Goal: Task Accomplishment & Management: Use online tool/utility

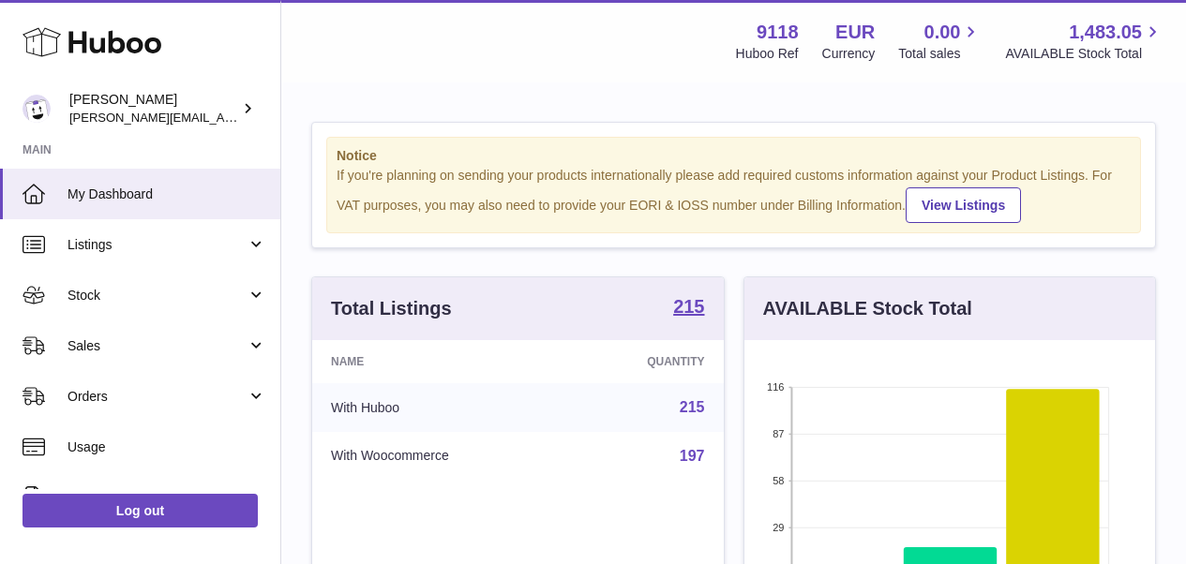
scroll to position [293, 411]
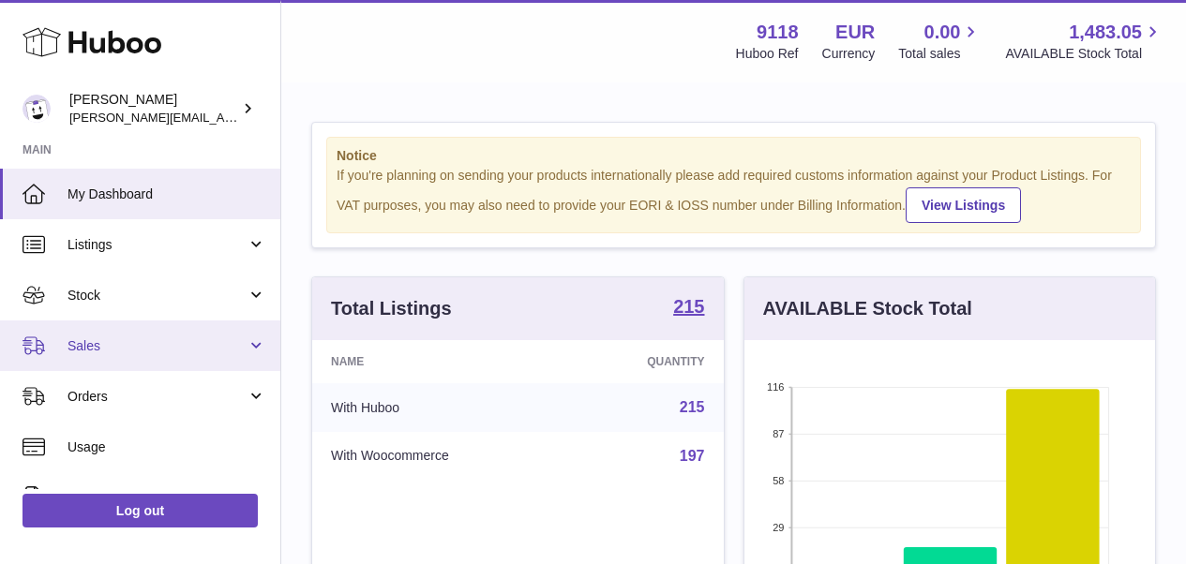
click at [72, 341] on span "Sales" at bounding box center [157, 347] width 179 height 18
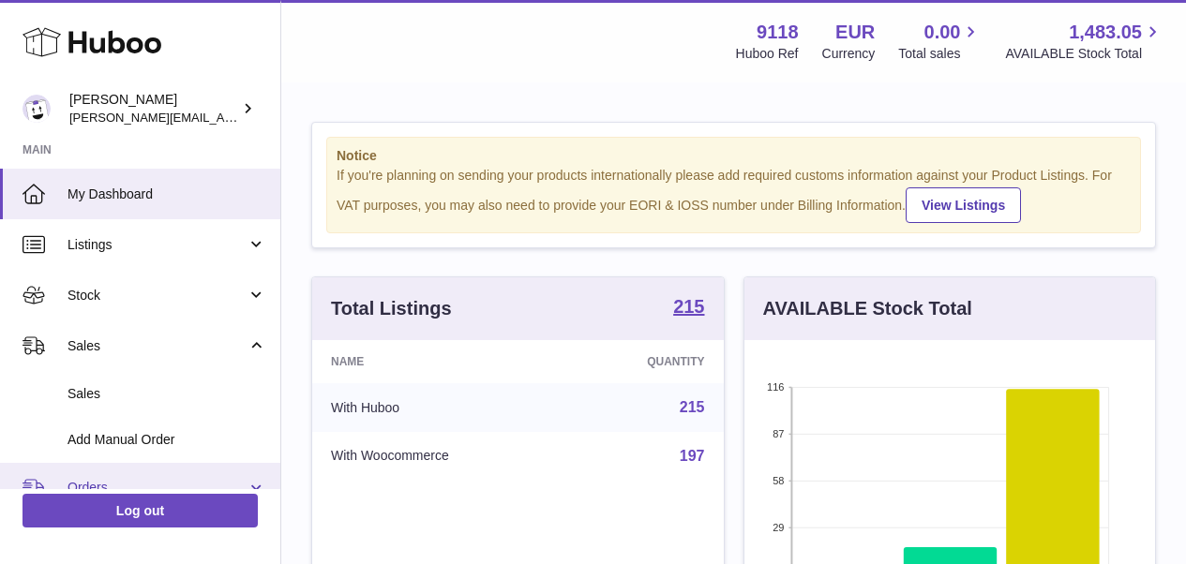
click at [90, 484] on span "Orders" at bounding box center [157, 488] width 179 height 18
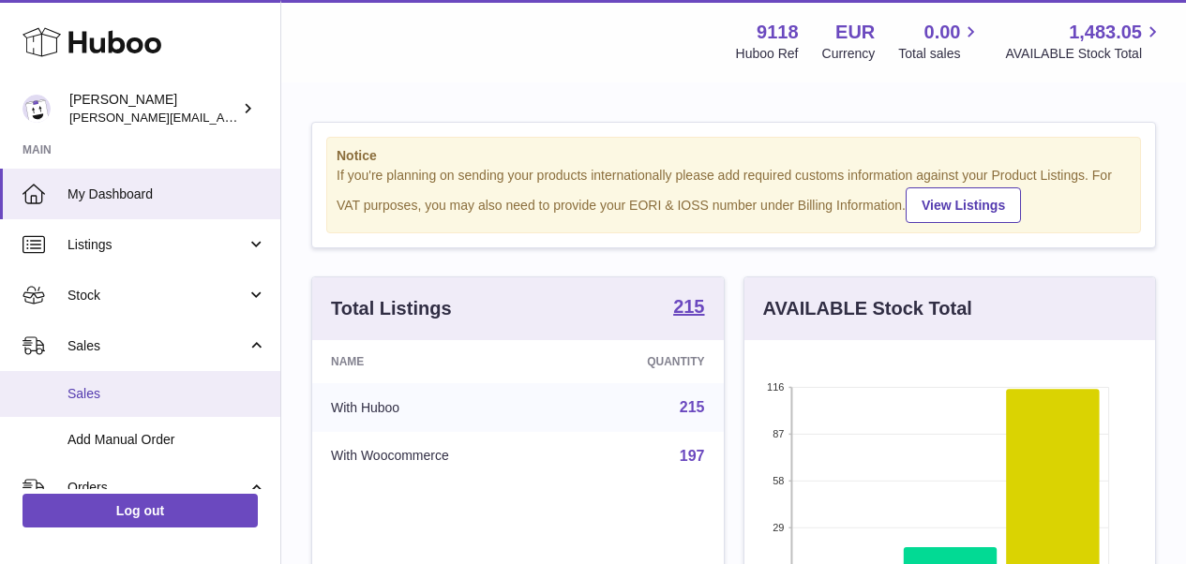
click at [87, 395] on span "Sales" at bounding box center [167, 394] width 199 height 18
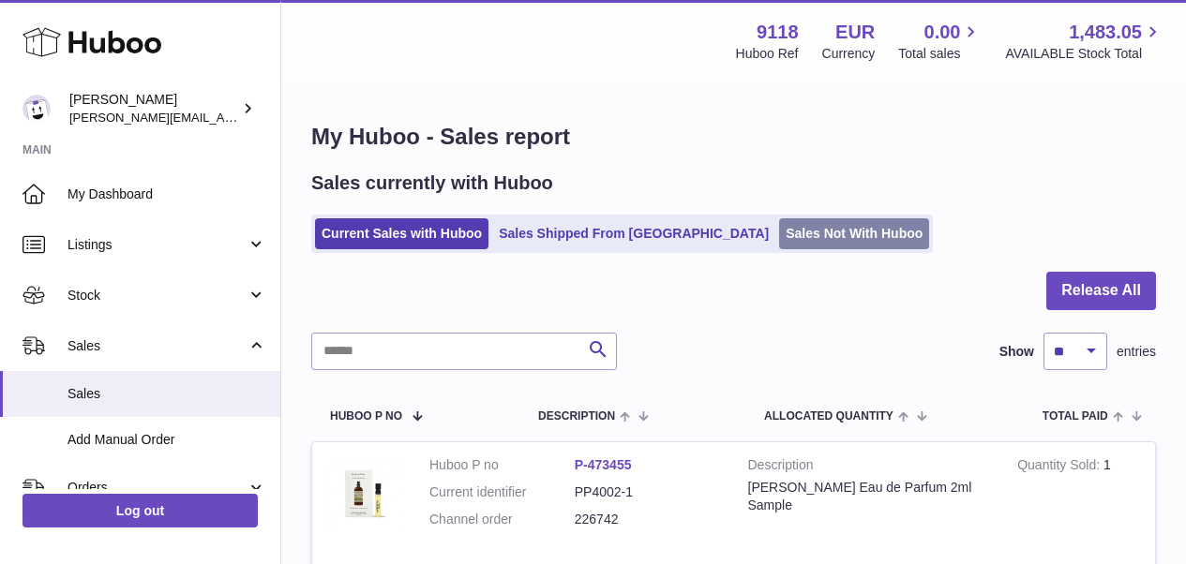
click at [779, 240] on link "Sales Not With Huboo" at bounding box center [854, 233] width 150 height 31
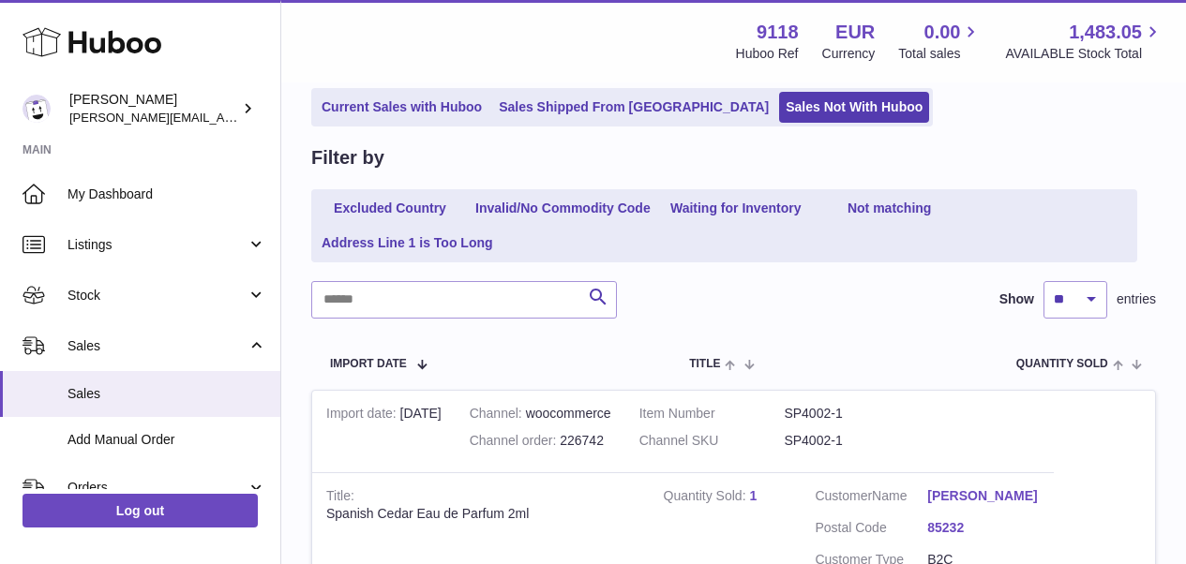
scroll to position [157, 0]
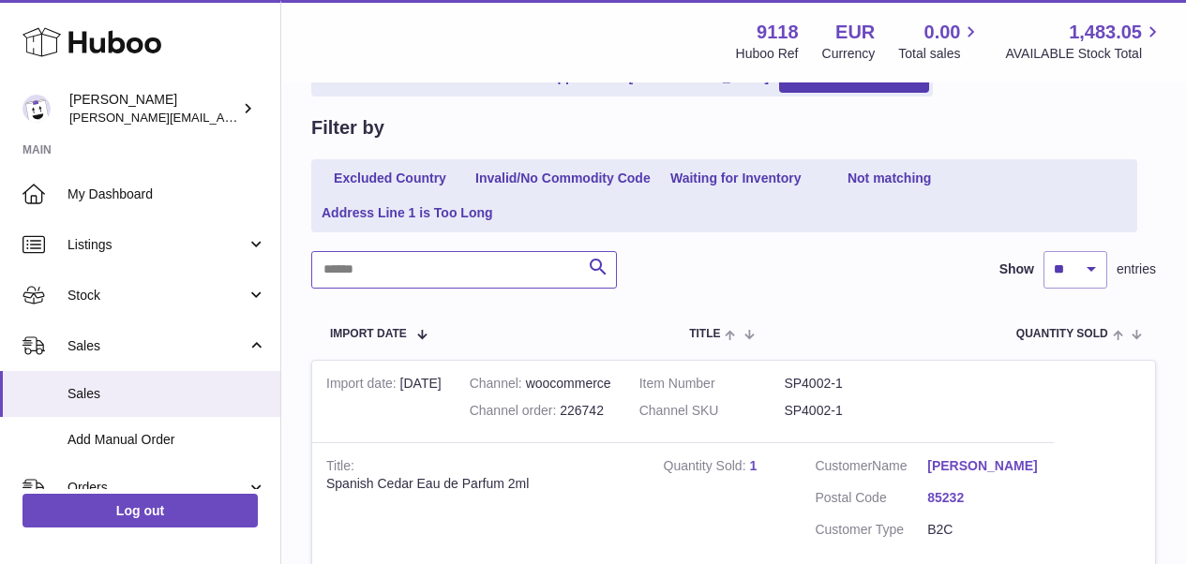
click at [467, 276] on input "text" at bounding box center [464, 270] width 306 height 38
type input "******"
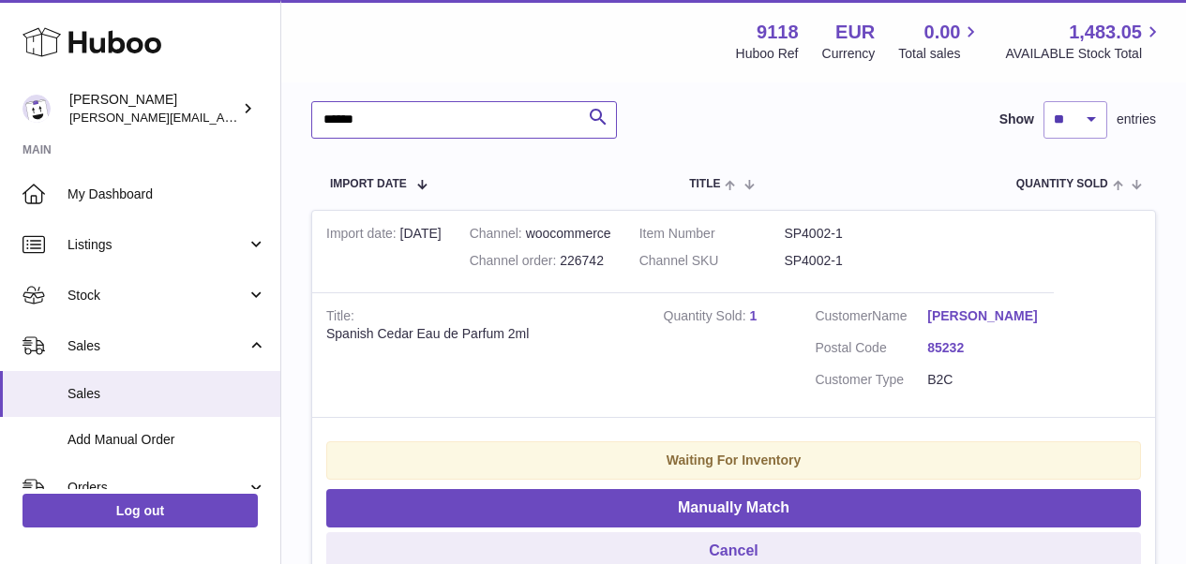
scroll to position [310, 0]
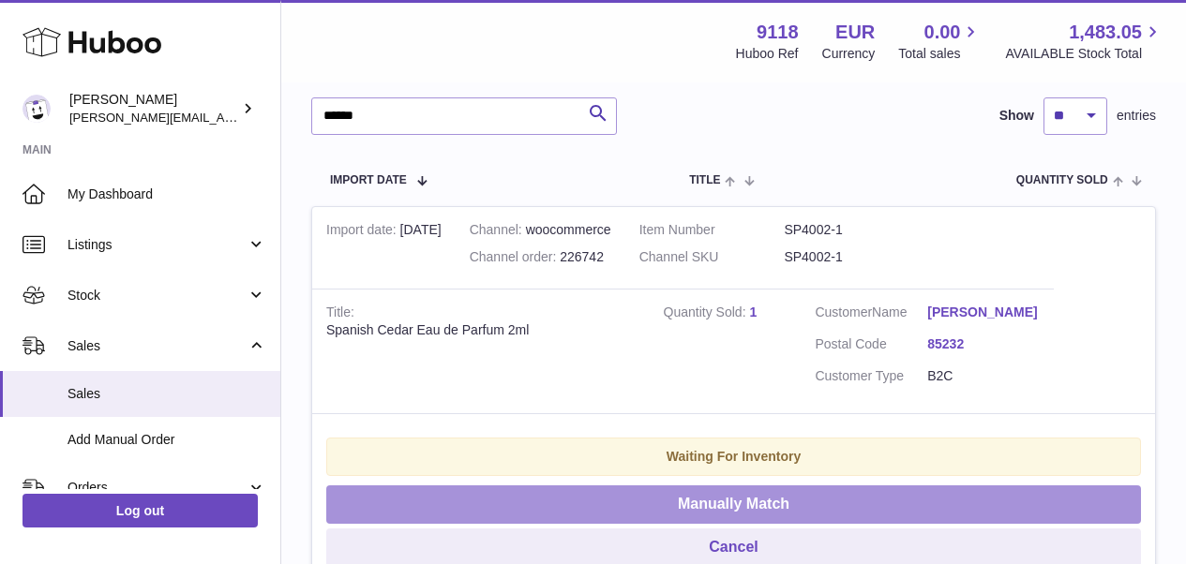
click at [800, 497] on button "Manually Match" at bounding box center [733, 505] width 815 height 38
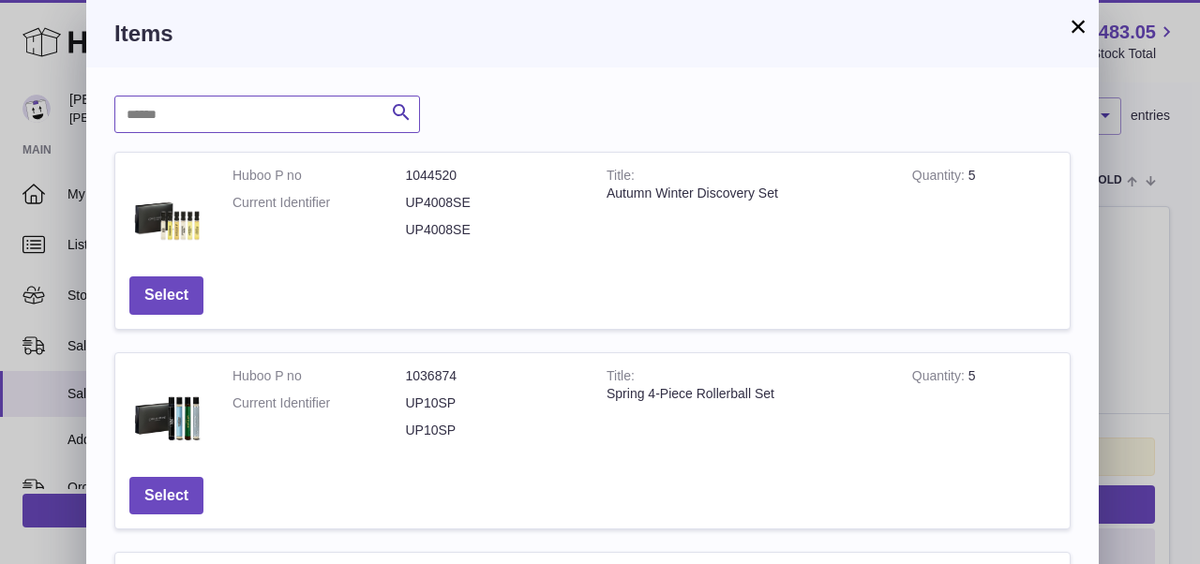
click at [298, 127] on input "text" at bounding box center [267, 115] width 306 height 38
type input "******"
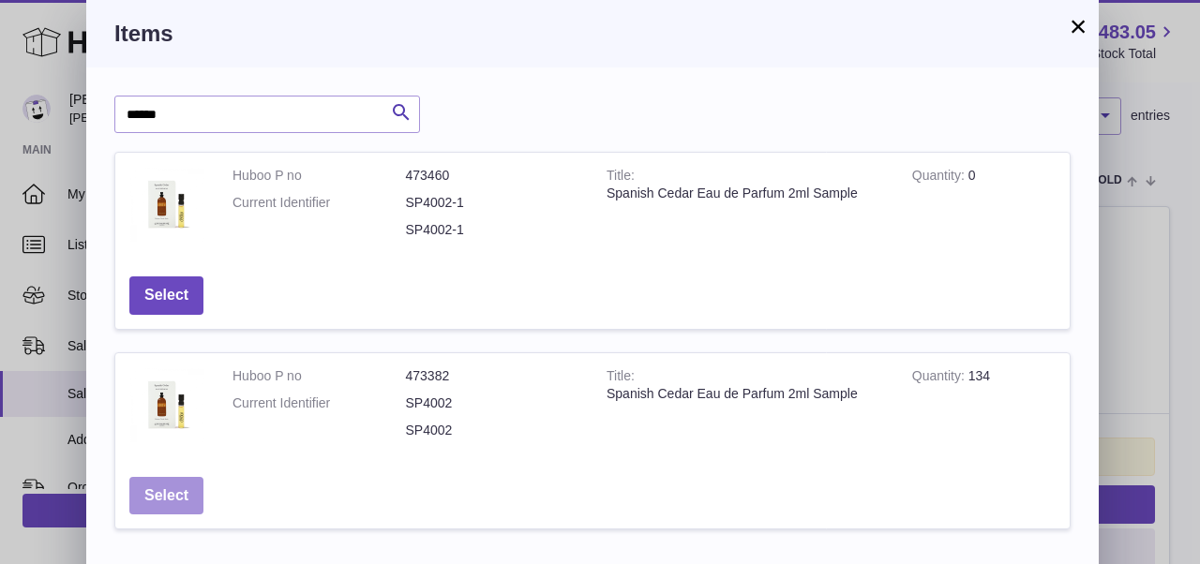
click at [162, 482] on button "Select" at bounding box center [166, 496] width 74 height 38
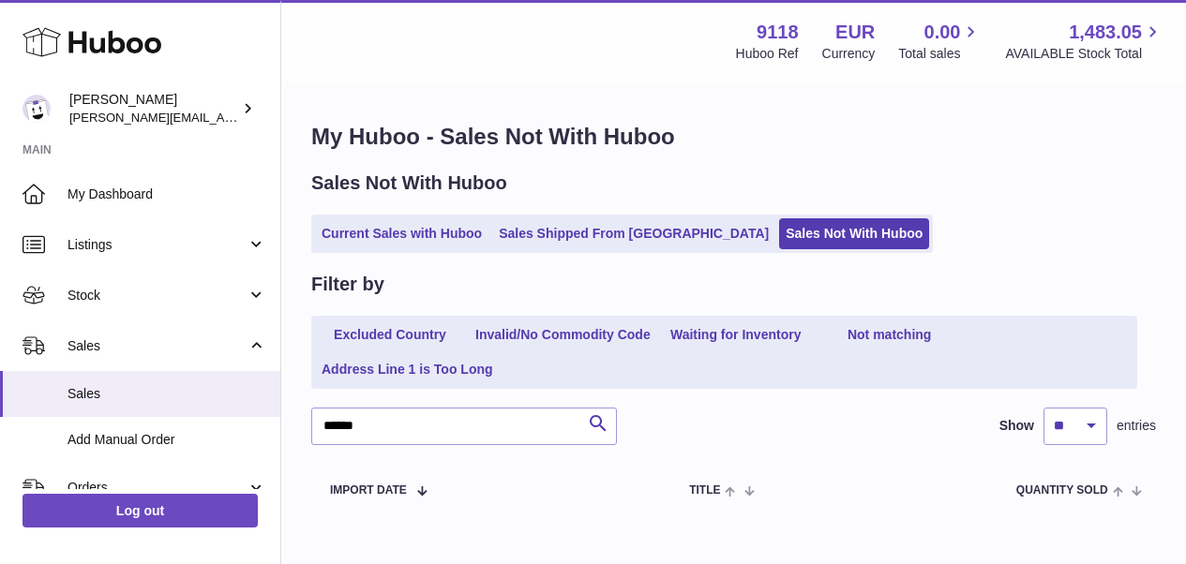
scroll to position [95, 0]
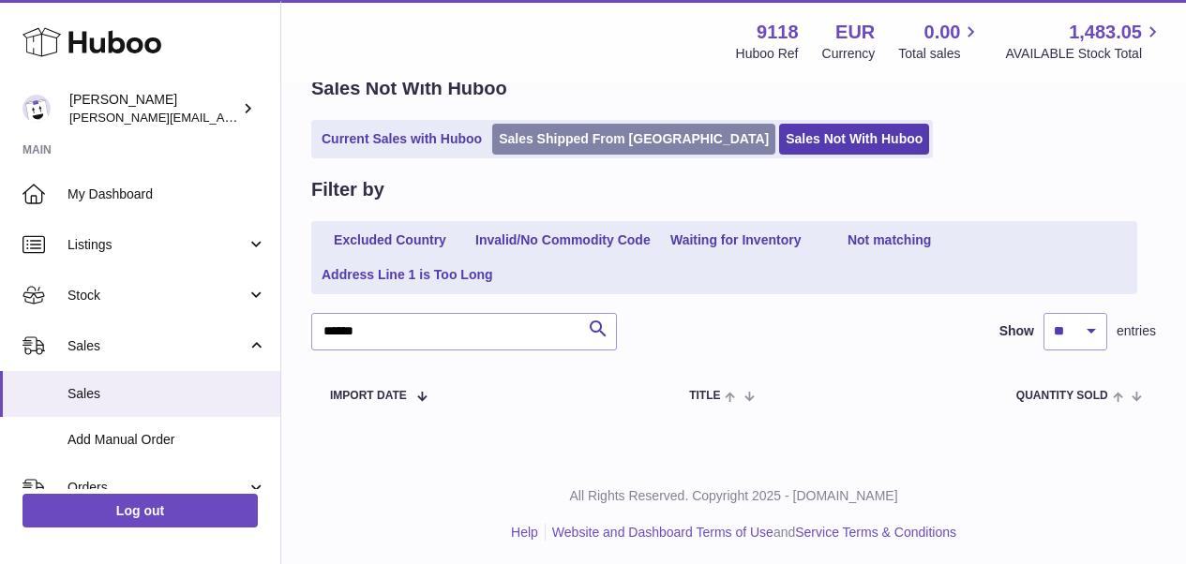
click at [594, 128] on link "Sales Shipped From [GEOGRAPHIC_DATA]" at bounding box center [633, 139] width 283 height 31
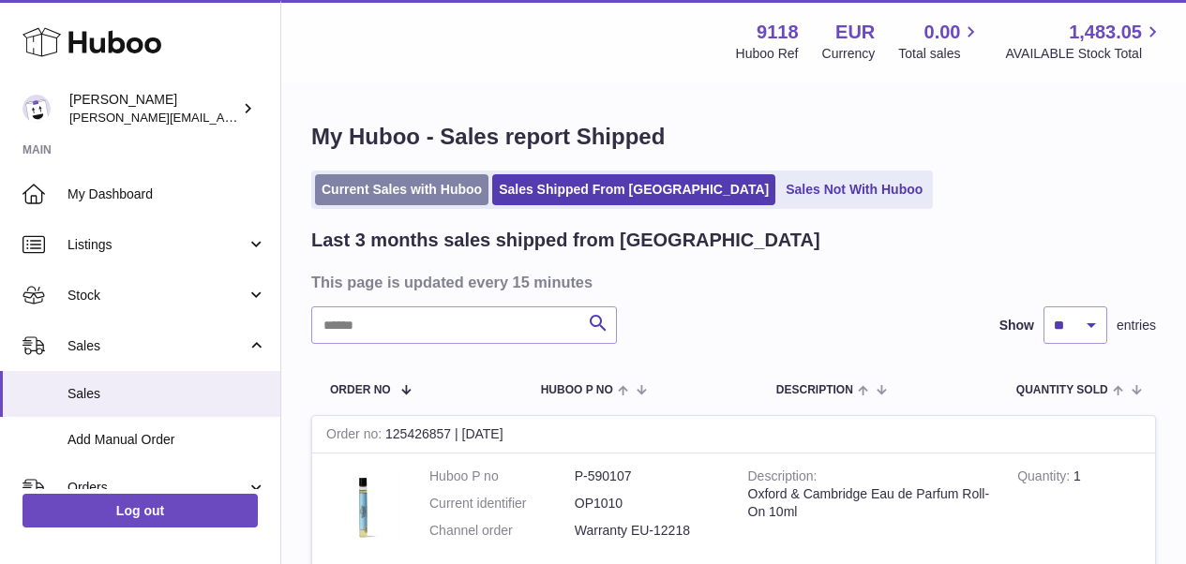
click at [427, 189] on link "Current Sales with Huboo" at bounding box center [401, 189] width 173 height 31
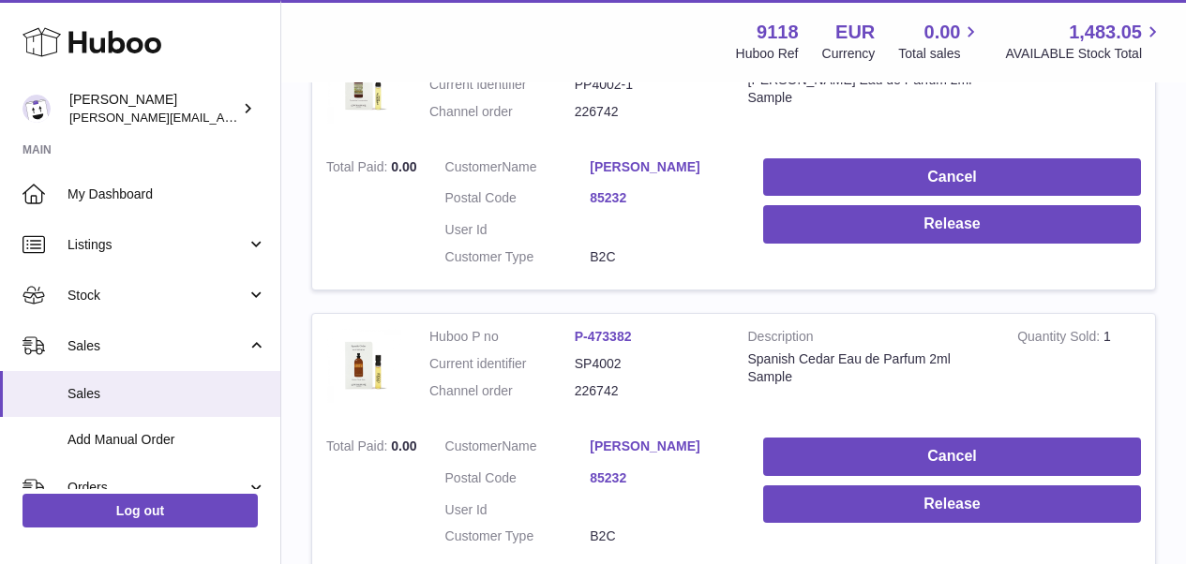
scroll to position [413, 0]
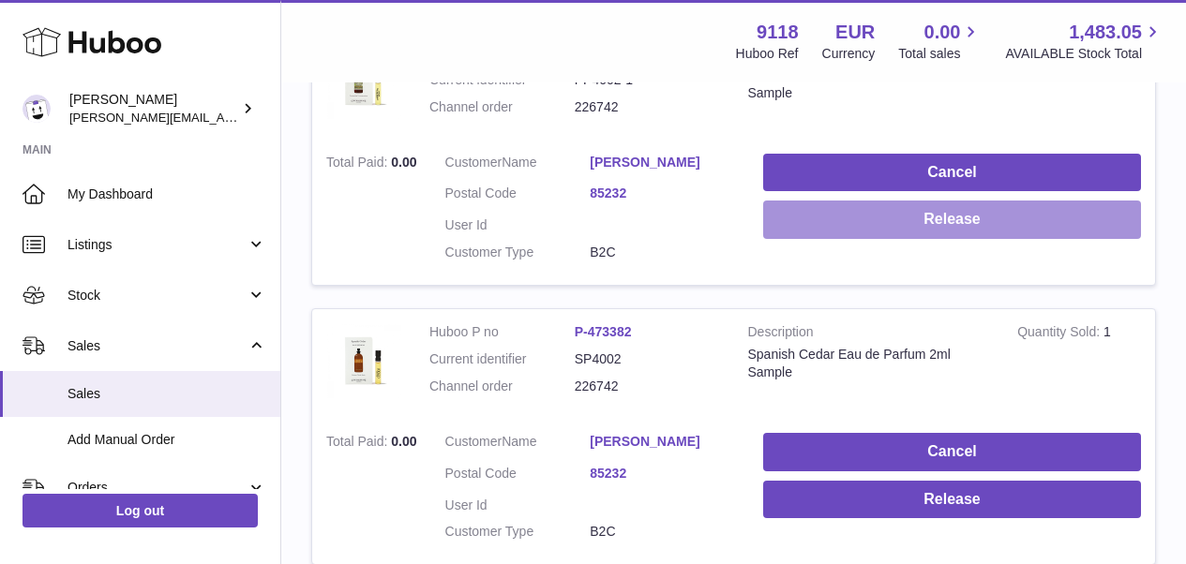
click at [1048, 216] on button "Release" at bounding box center [952, 220] width 378 height 38
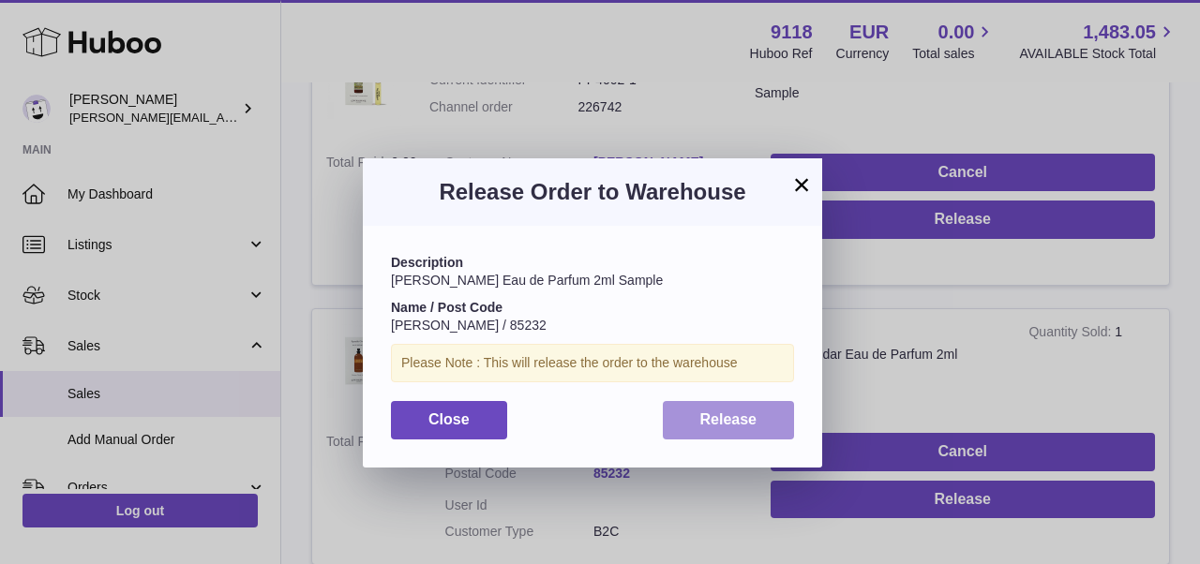
click at [759, 414] on button "Release" at bounding box center [729, 420] width 132 height 38
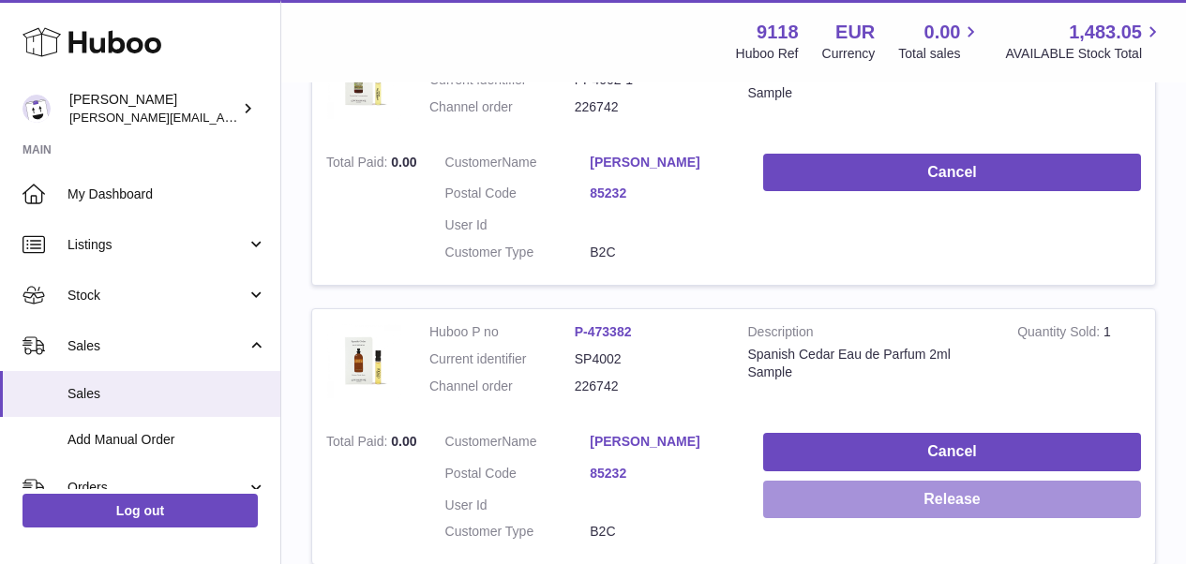
click at [824, 486] on button "Release" at bounding box center [952, 500] width 378 height 38
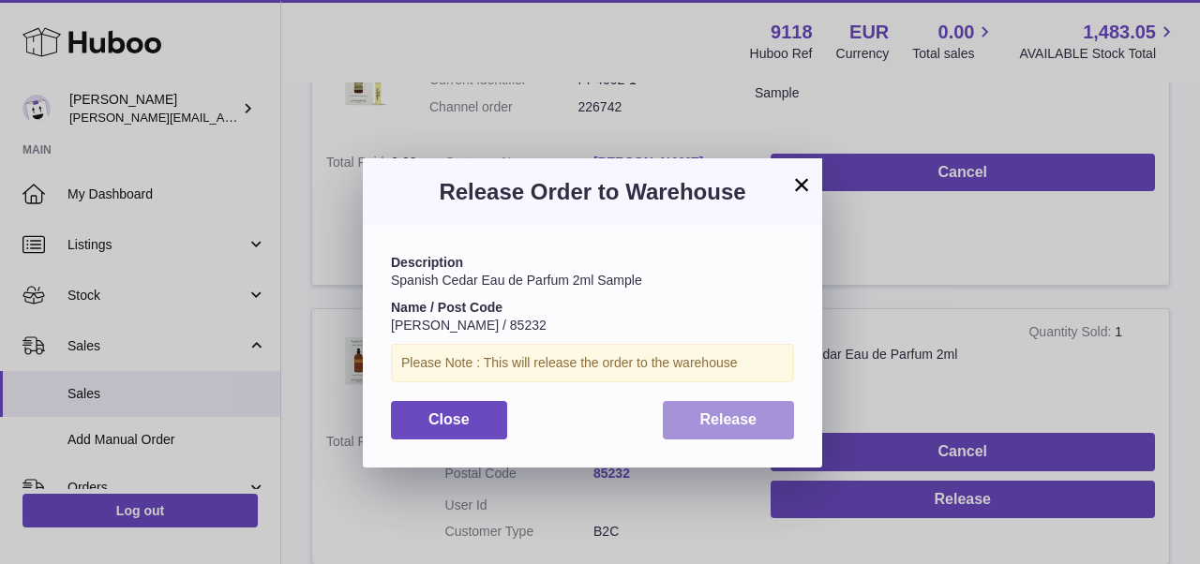
click at [737, 405] on button "Release" at bounding box center [729, 420] width 132 height 38
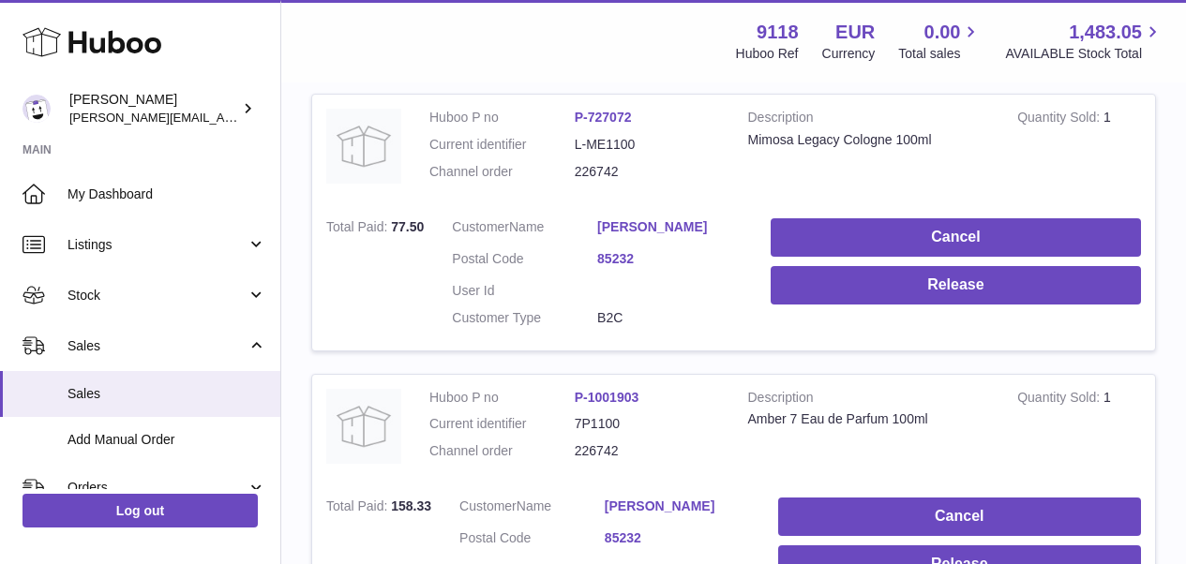
scroll to position [917, 0]
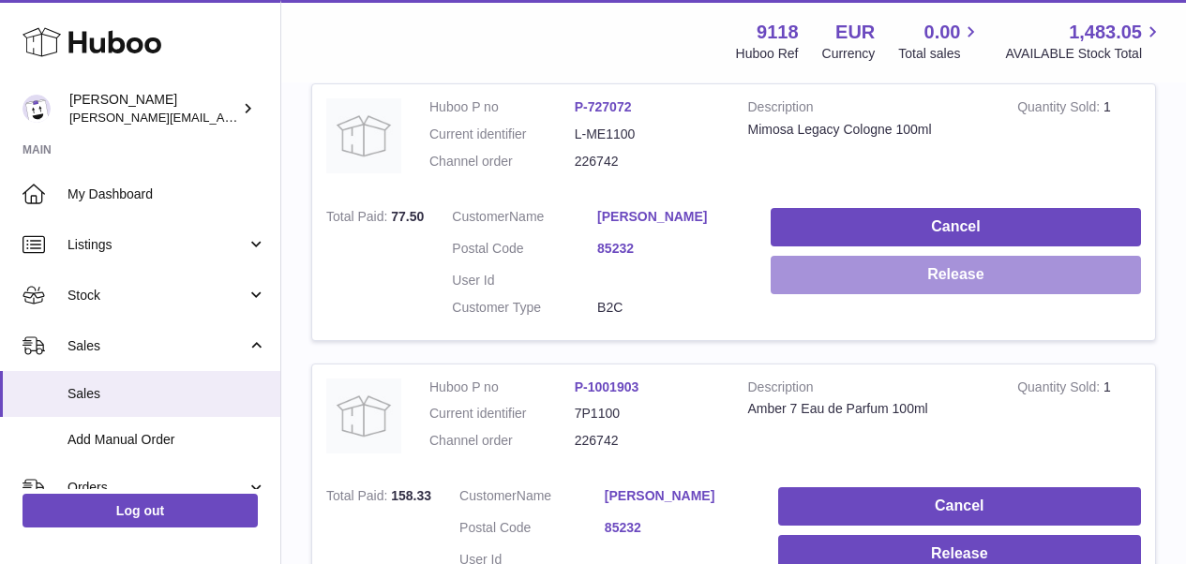
click at [1057, 260] on button "Release" at bounding box center [956, 275] width 370 height 38
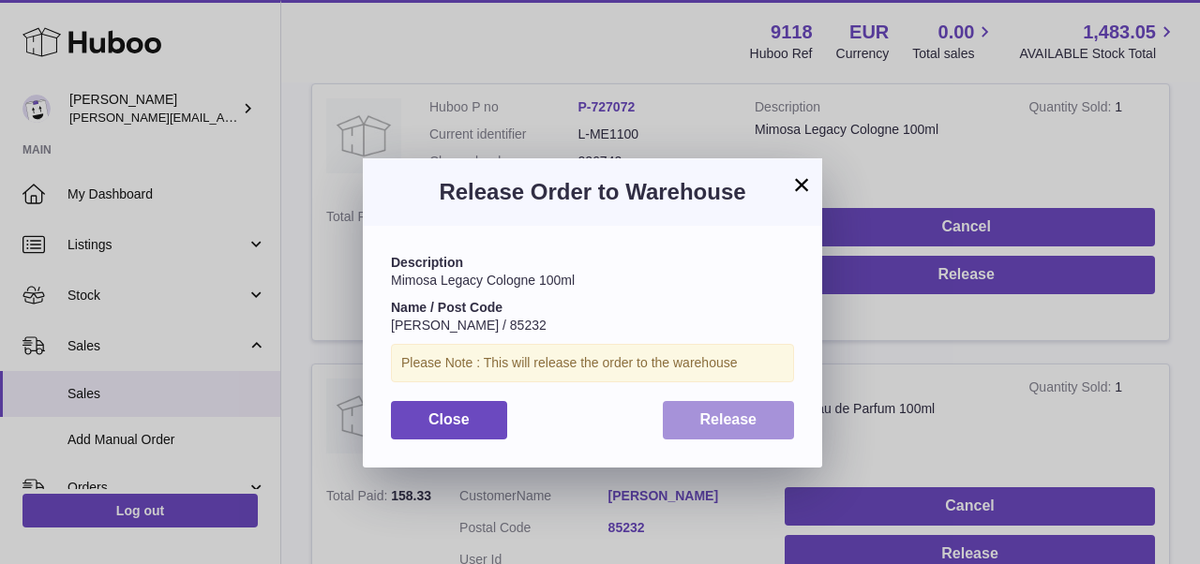
click at [753, 417] on span "Release" at bounding box center [728, 420] width 57 height 16
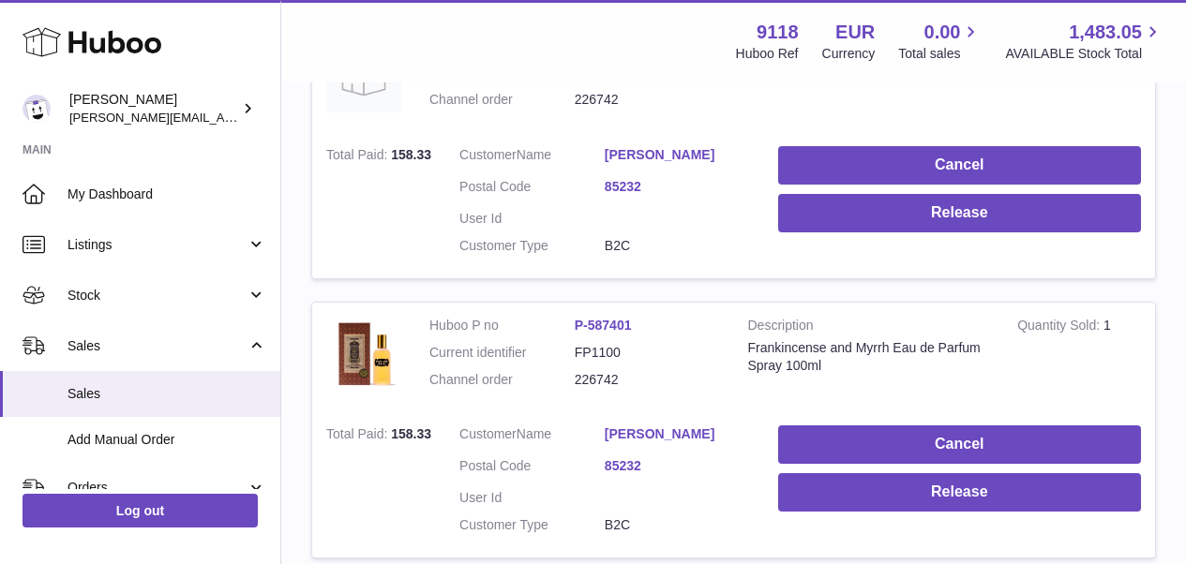
scroll to position [1248, 0]
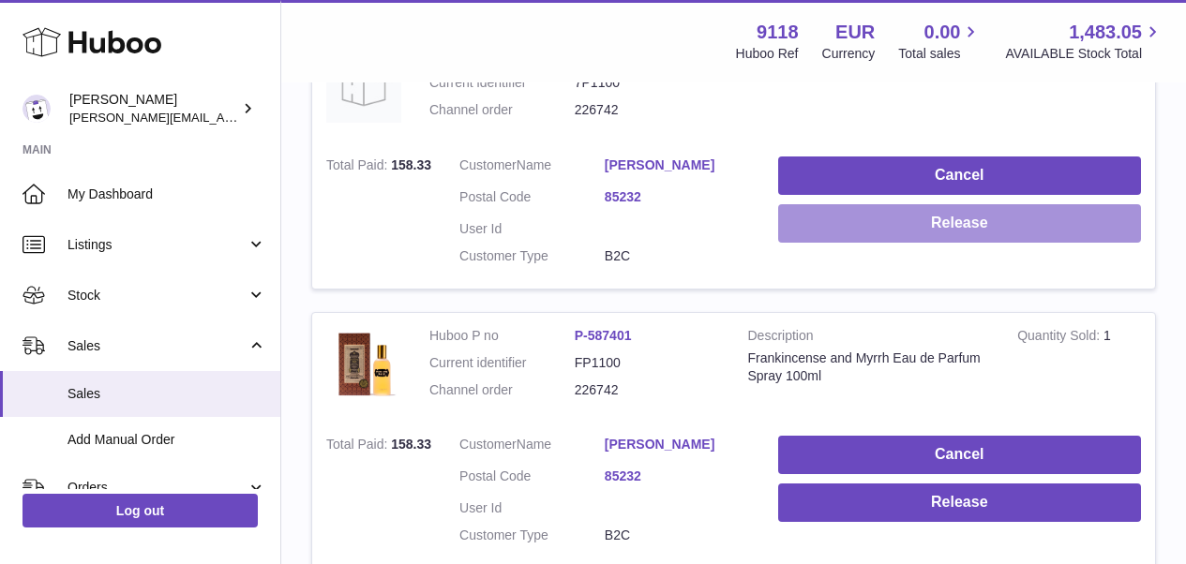
click at [974, 204] on button "Release" at bounding box center [959, 223] width 363 height 38
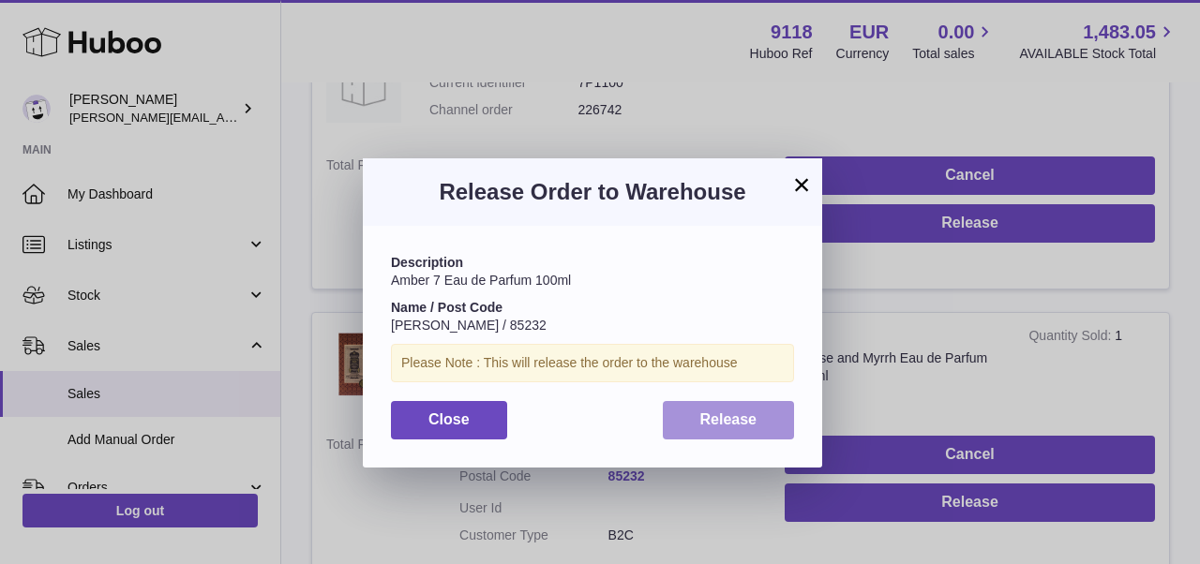
click at [745, 403] on button "Release" at bounding box center [729, 420] width 132 height 38
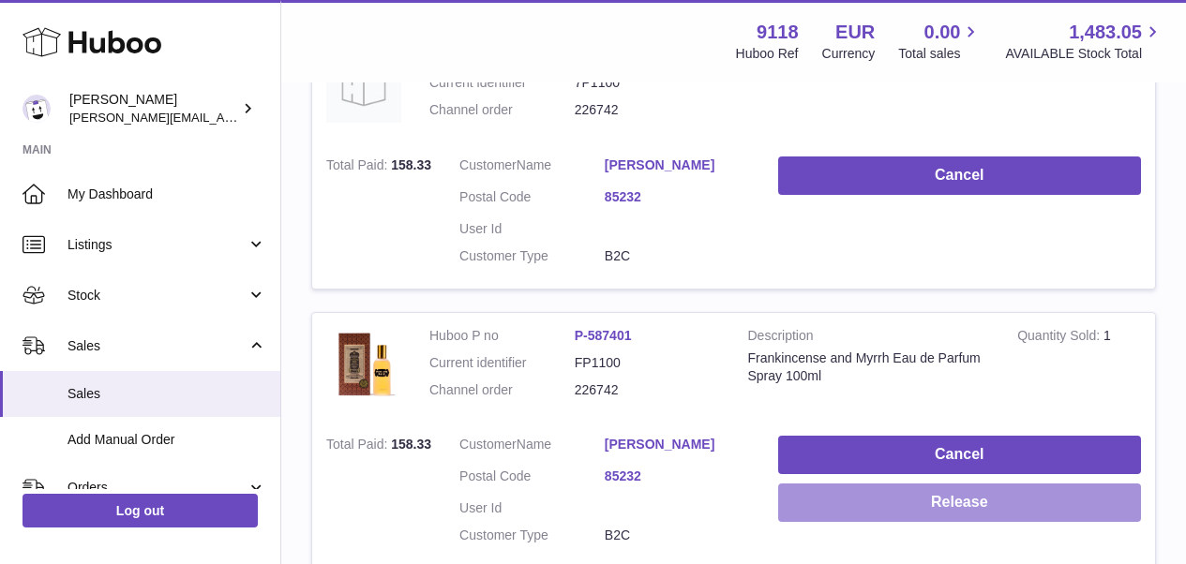
click at [1009, 484] on button "Release" at bounding box center [959, 503] width 363 height 38
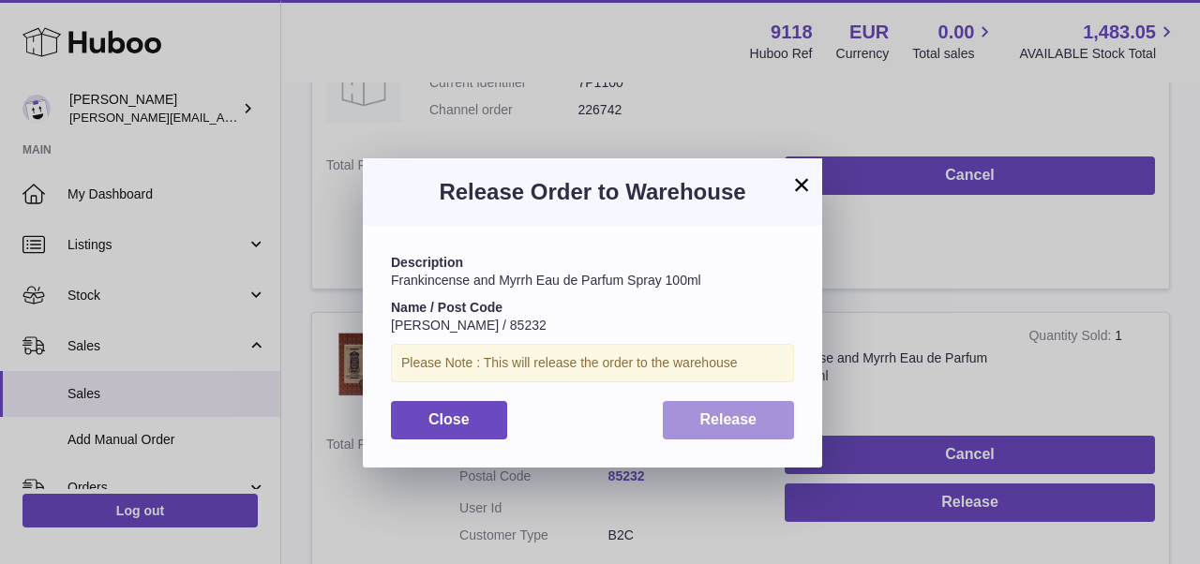
click at [713, 418] on span "Release" at bounding box center [728, 420] width 57 height 16
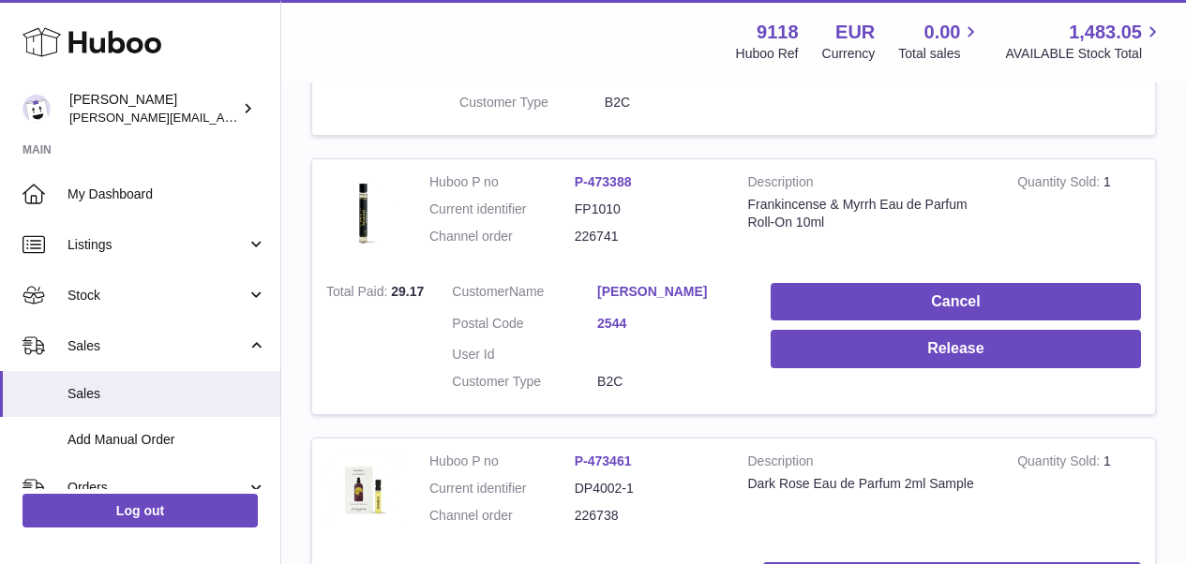
scroll to position [1712, 0]
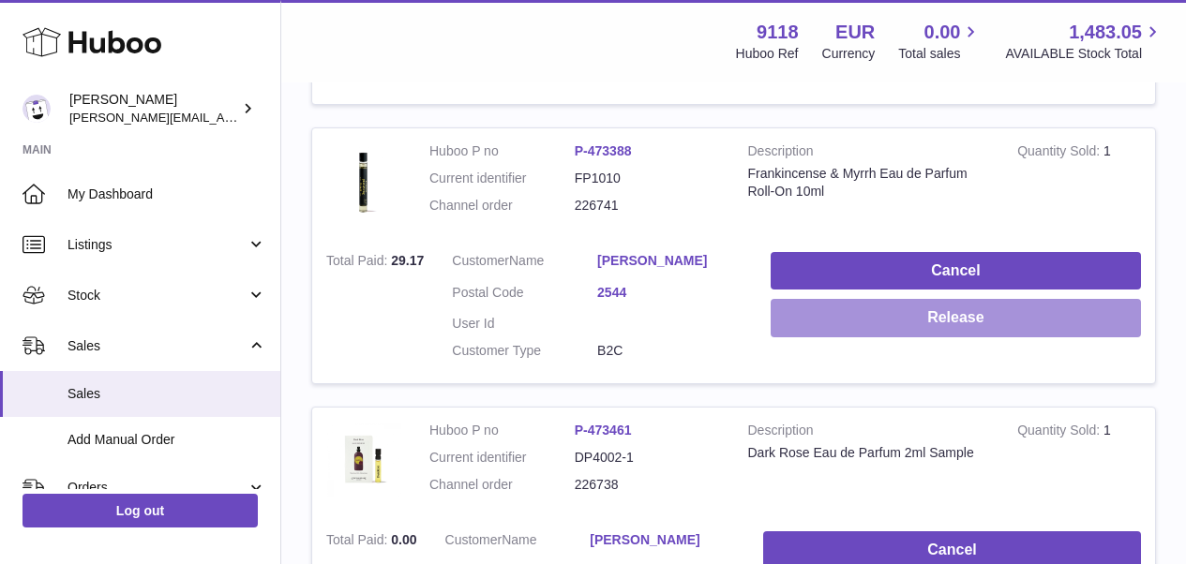
click at [1068, 299] on button "Release" at bounding box center [956, 318] width 370 height 38
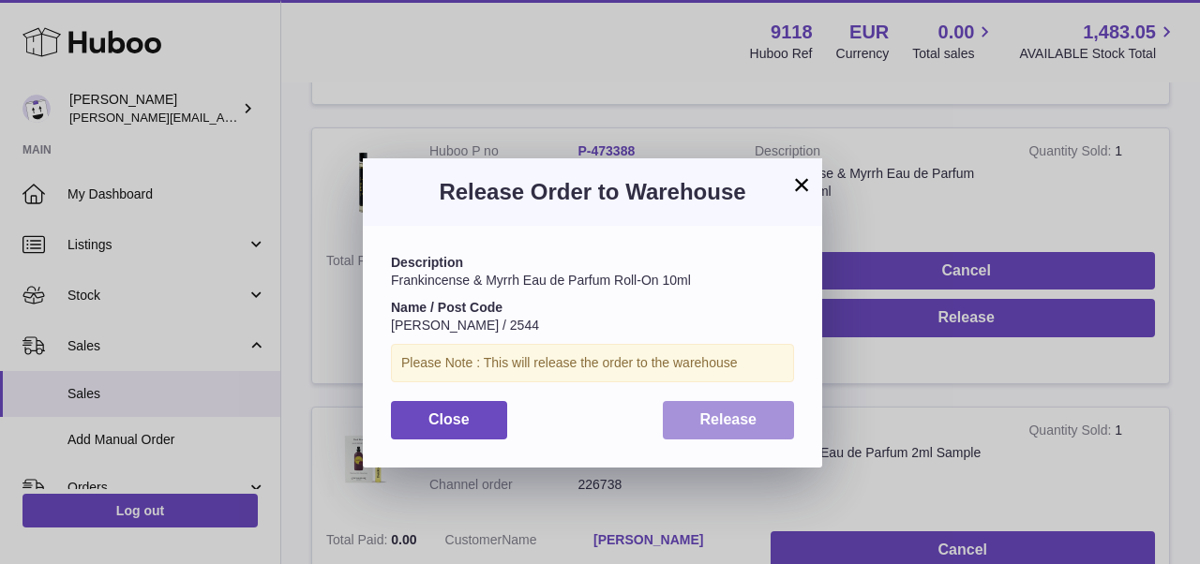
click at [770, 429] on button "Release" at bounding box center [729, 420] width 132 height 38
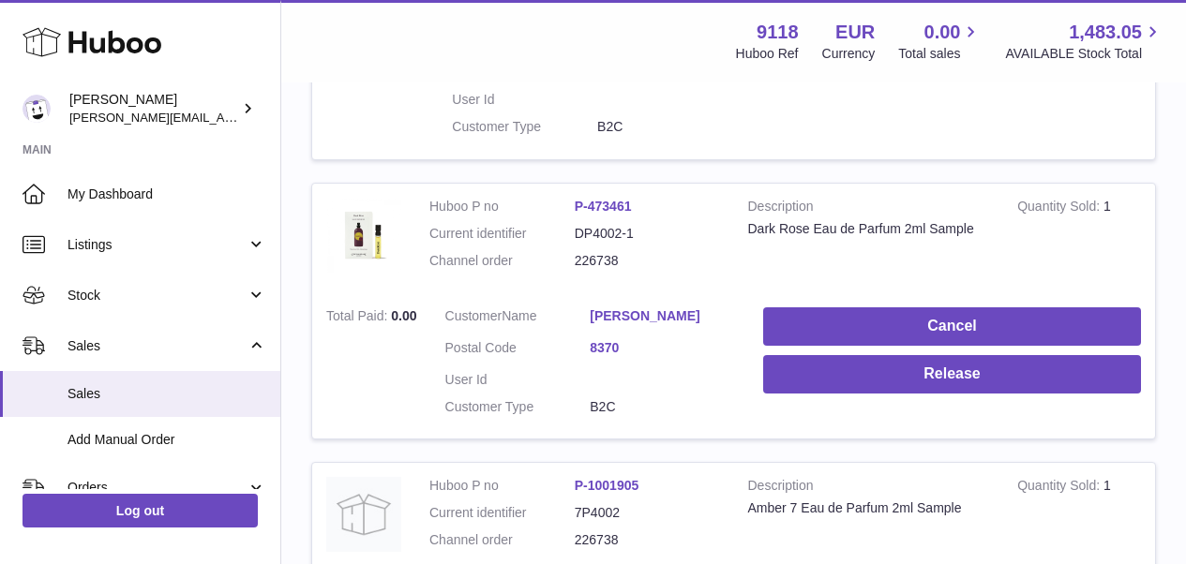
scroll to position [1982, 0]
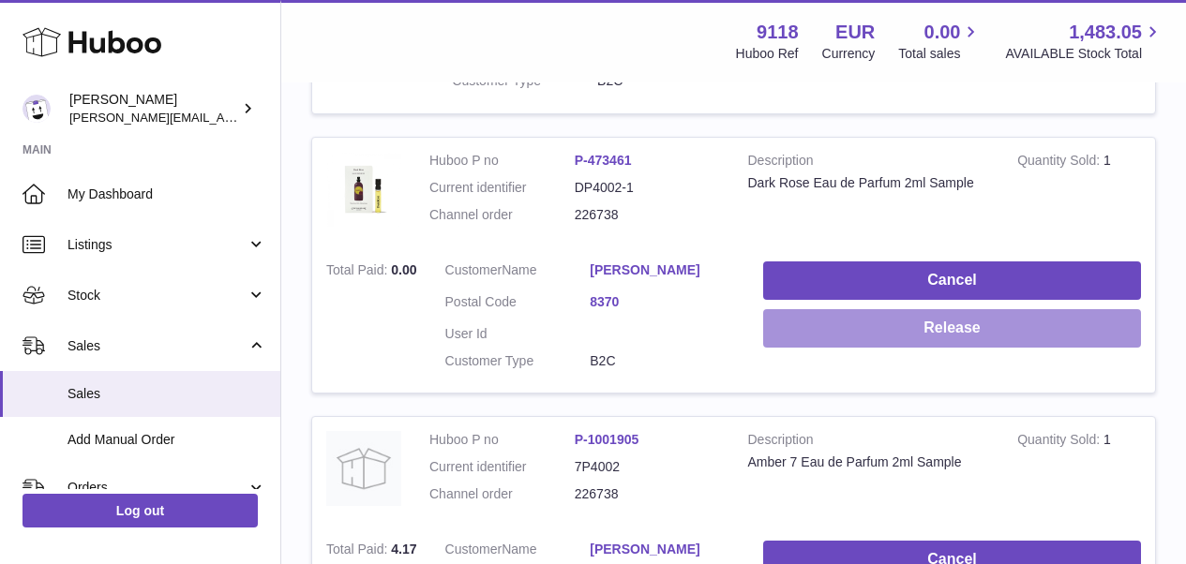
click at [1006, 309] on button "Release" at bounding box center [952, 328] width 378 height 38
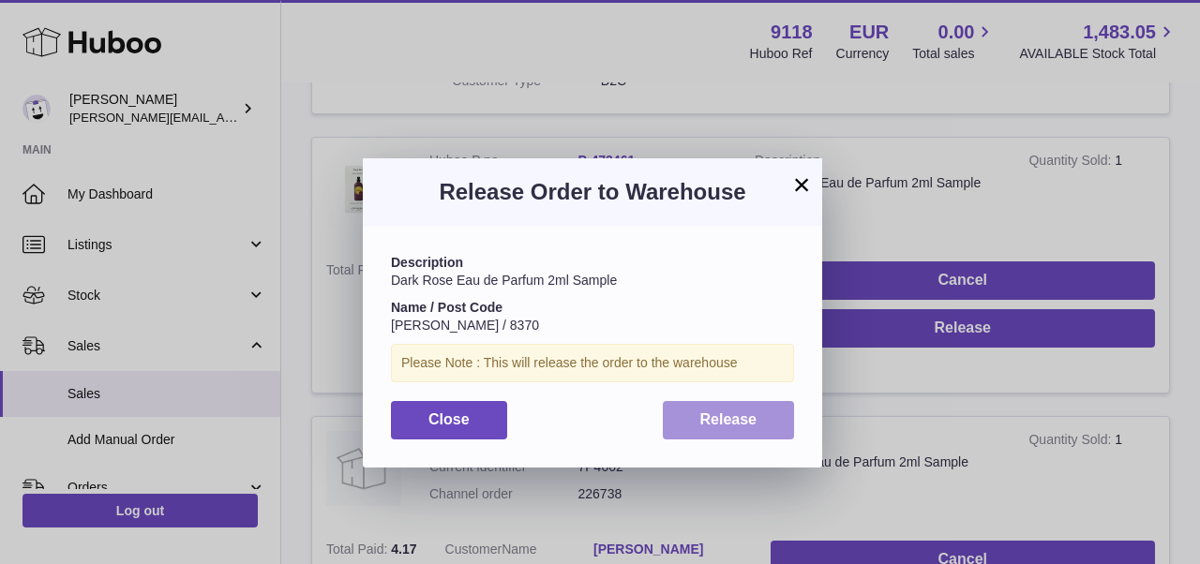
click at [736, 413] on span "Release" at bounding box center [728, 420] width 57 height 16
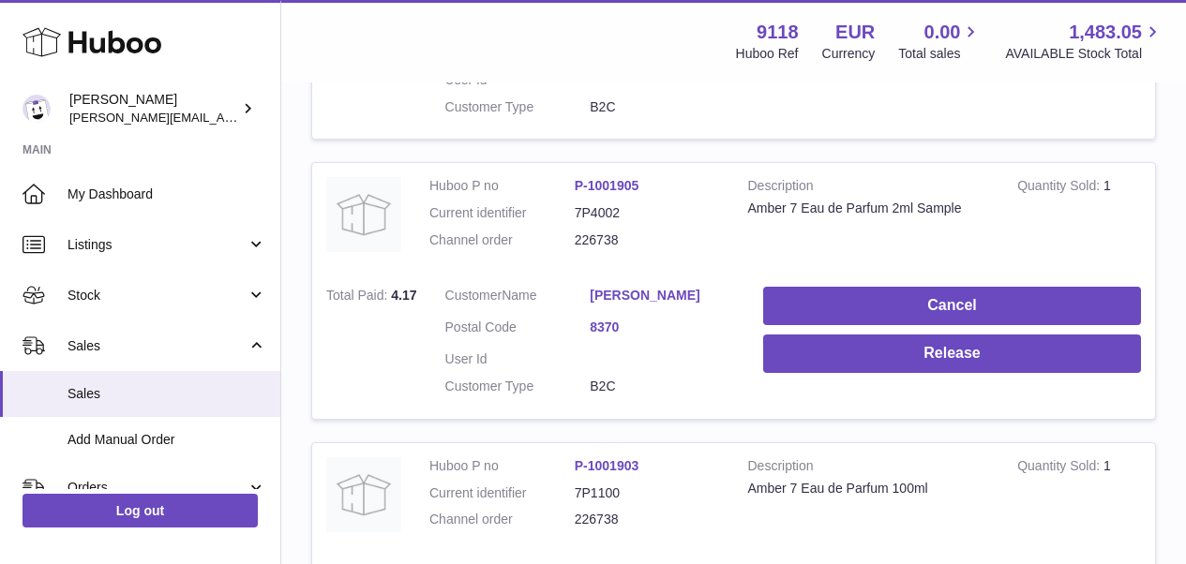
scroll to position [2278, 0]
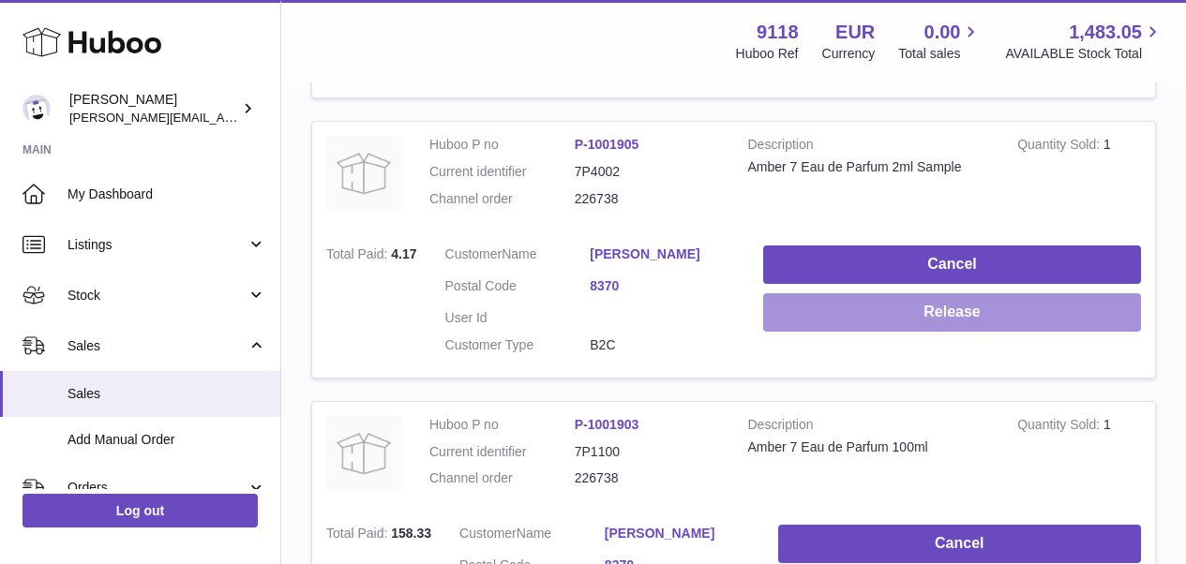
click at [1024, 293] on button "Release" at bounding box center [952, 312] width 378 height 38
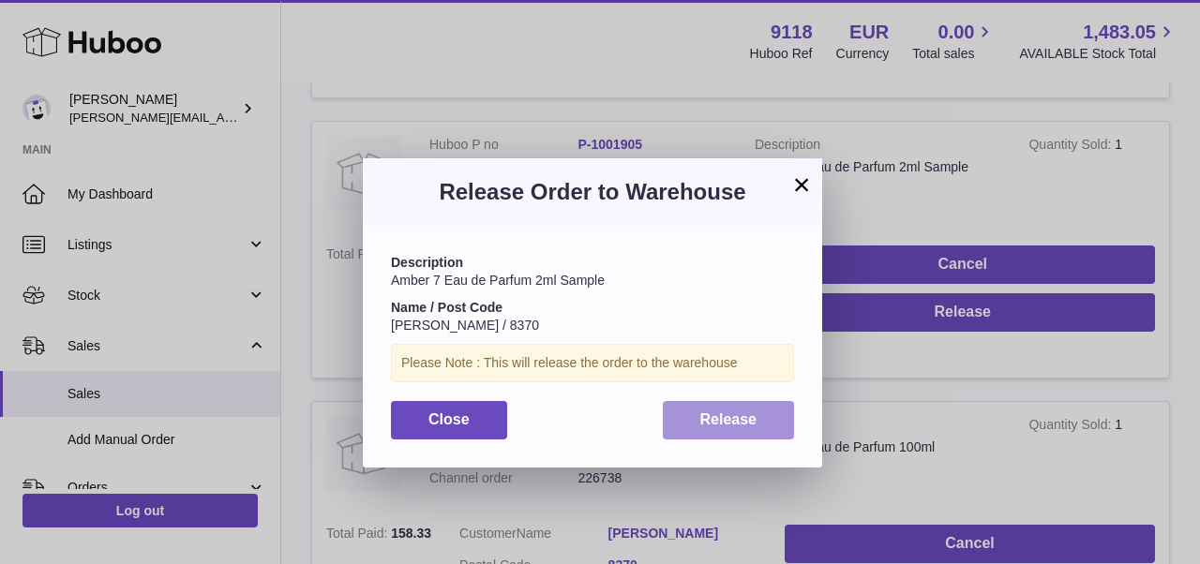
click at [678, 430] on button "Release" at bounding box center [729, 420] width 132 height 38
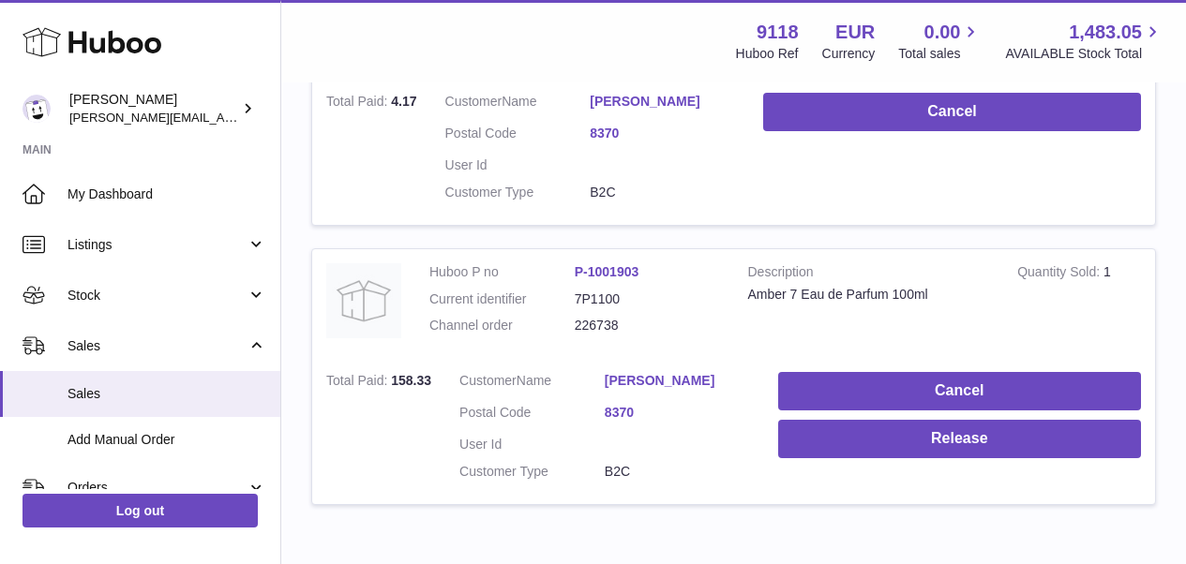
scroll to position [2502, 0]
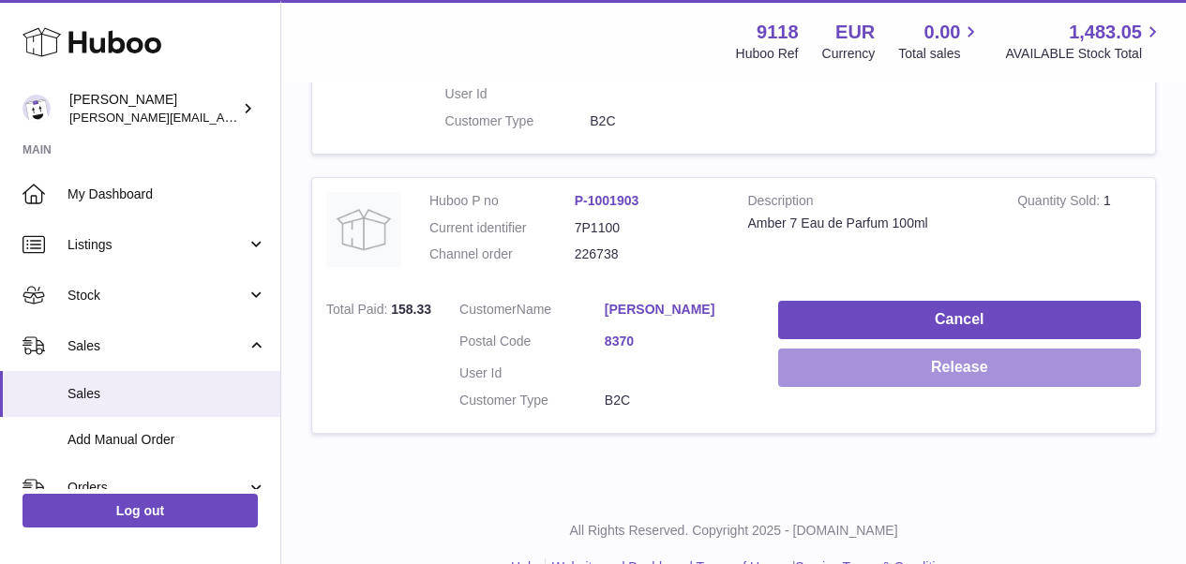
click at [1013, 349] on button "Release" at bounding box center [959, 368] width 363 height 38
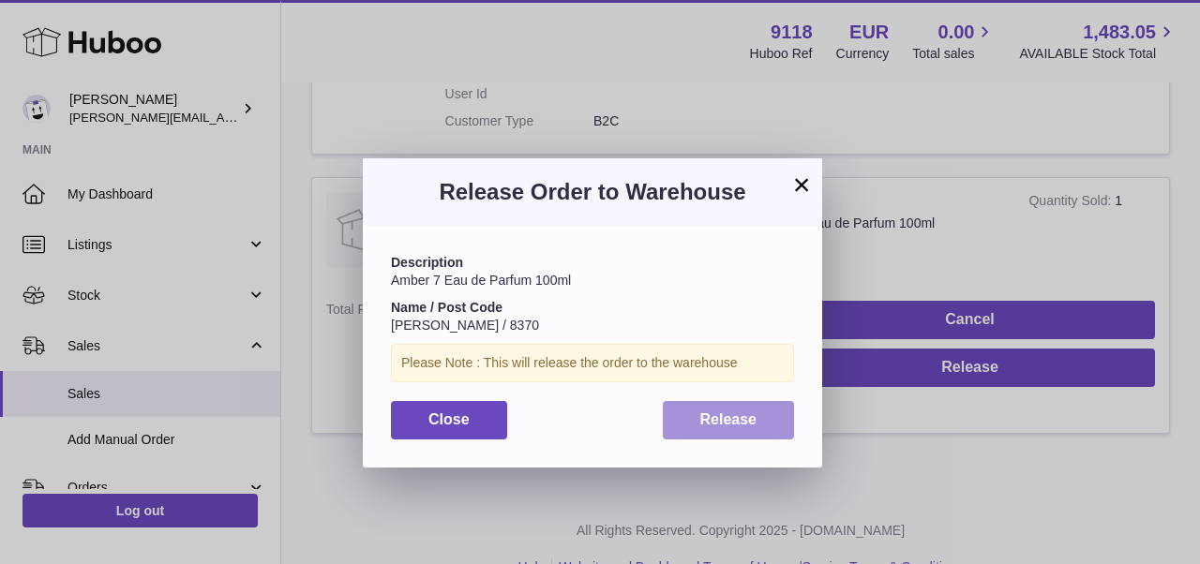
click at [791, 411] on button "Release" at bounding box center [729, 420] width 132 height 38
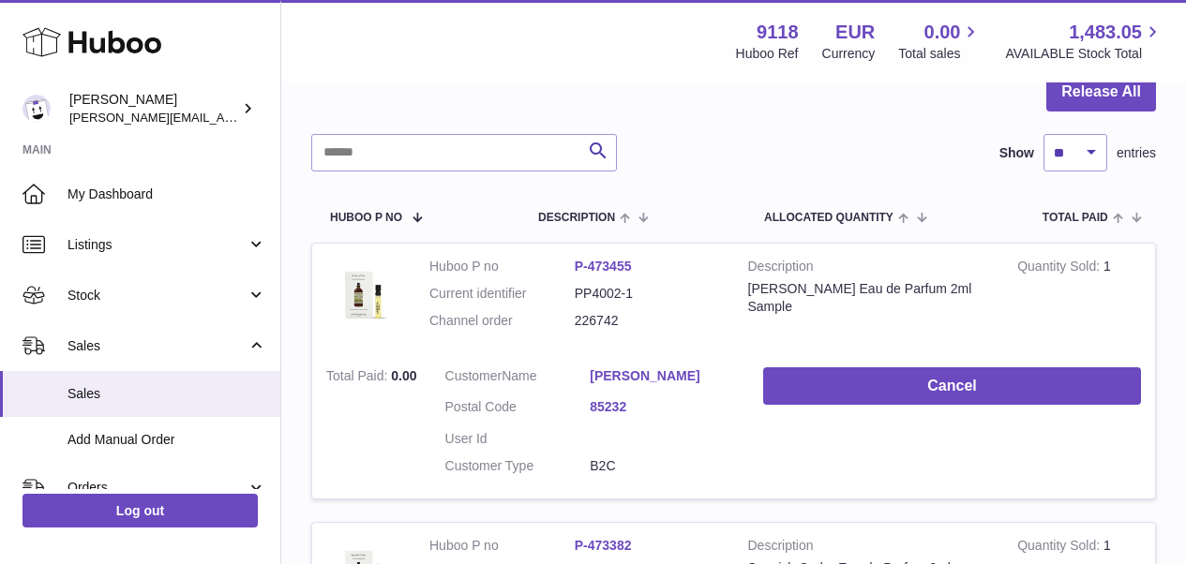
scroll to position [107, 0]
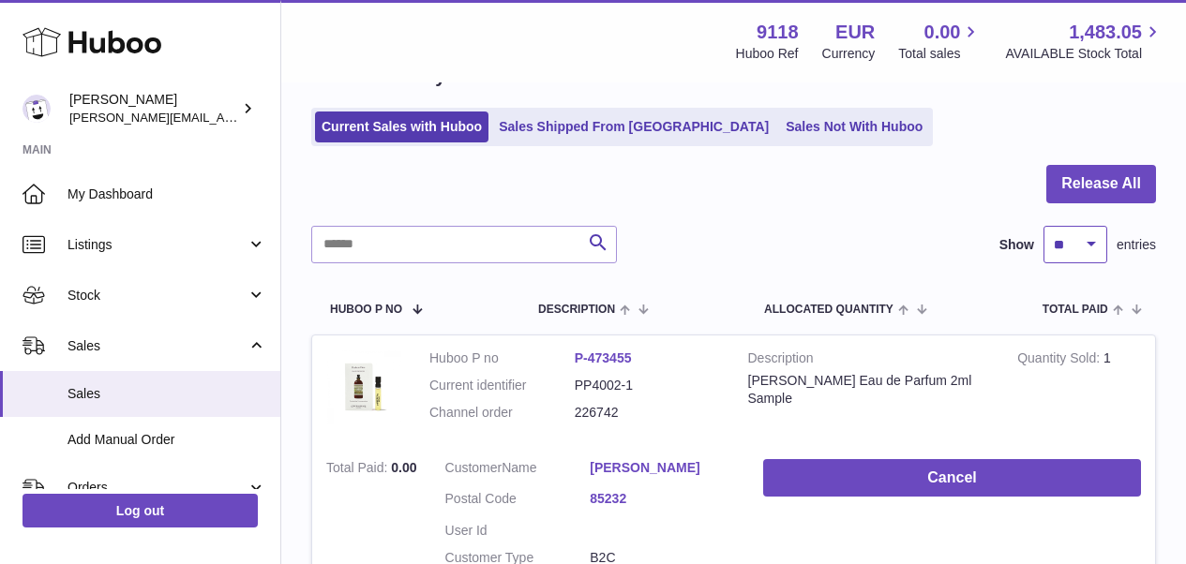
select select "**"
drag, startPoint x: 1184, startPoint y: 105, endPoint x: 1191, endPoint y: 233, distance: 127.7
click at [1185, 233] on html ".st0{fill:#141414;}" at bounding box center [593, 175] width 1186 height 564
click at [1143, 103] on div "Sales currently with Huboo Current Sales with Huboo Sales Shipped From [GEOGRAP…" at bounding box center [733, 105] width 845 height 83
